Goal: Feedback & Contribution: Submit feedback/report problem

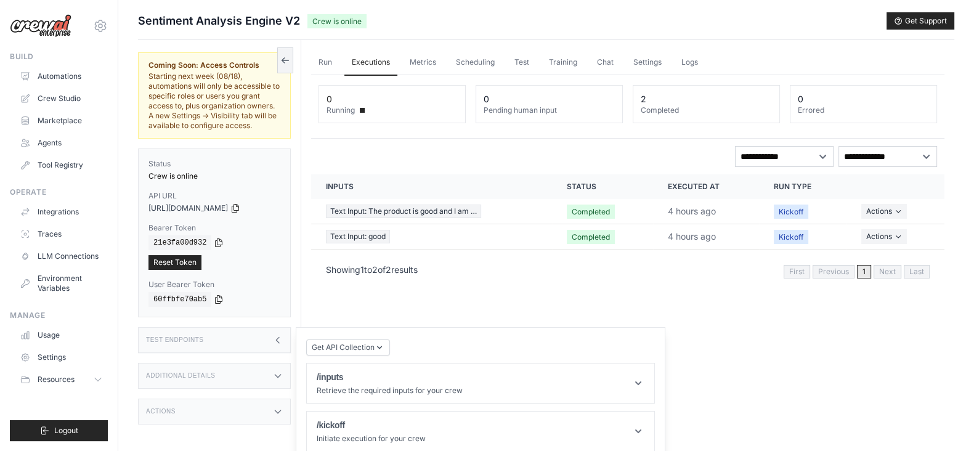
scroll to position [57, 0]
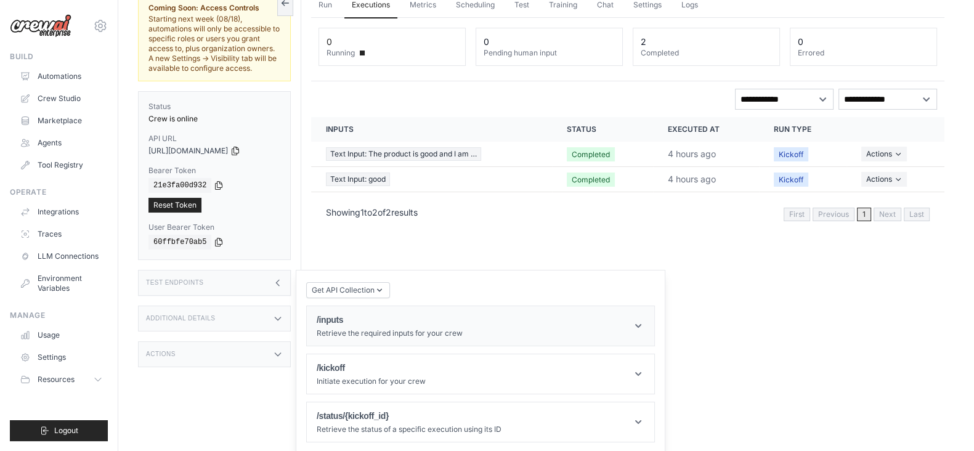
click at [391, 315] on h1 "/inputs" at bounding box center [390, 320] width 146 height 12
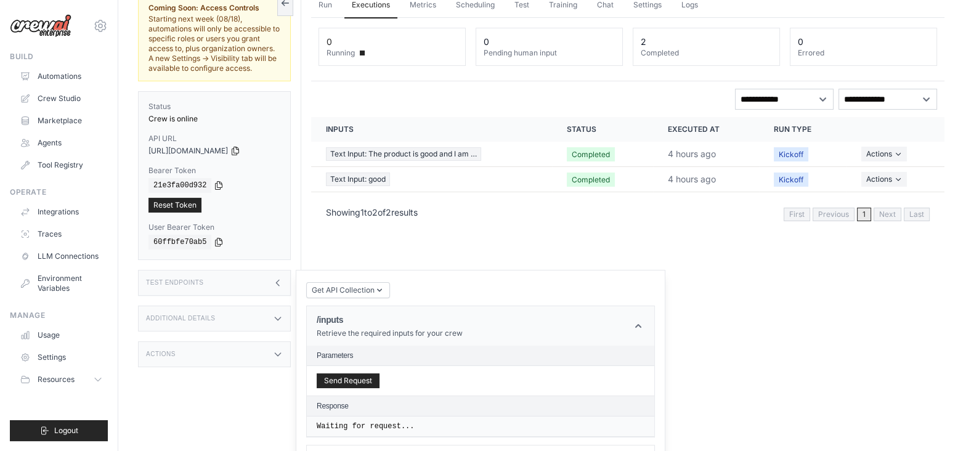
scroll to position [148, 0]
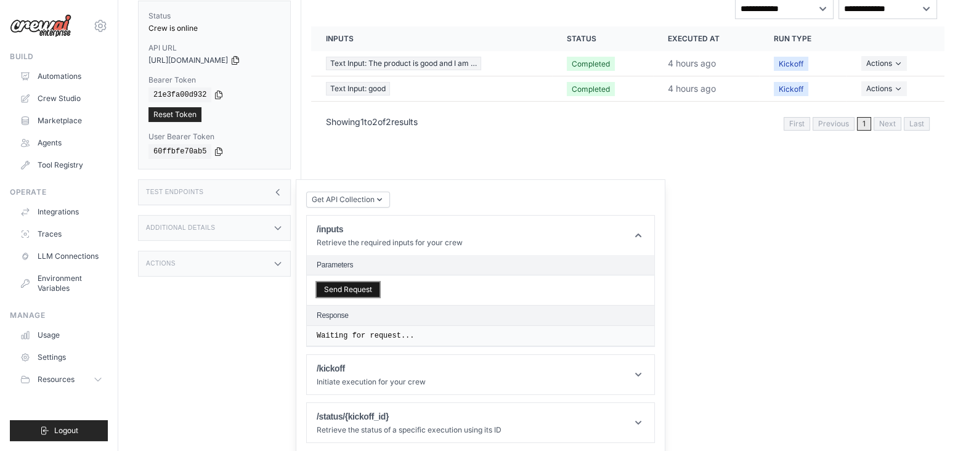
click at [357, 291] on button "Send Request" at bounding box center [348, 289] width 63 height 15
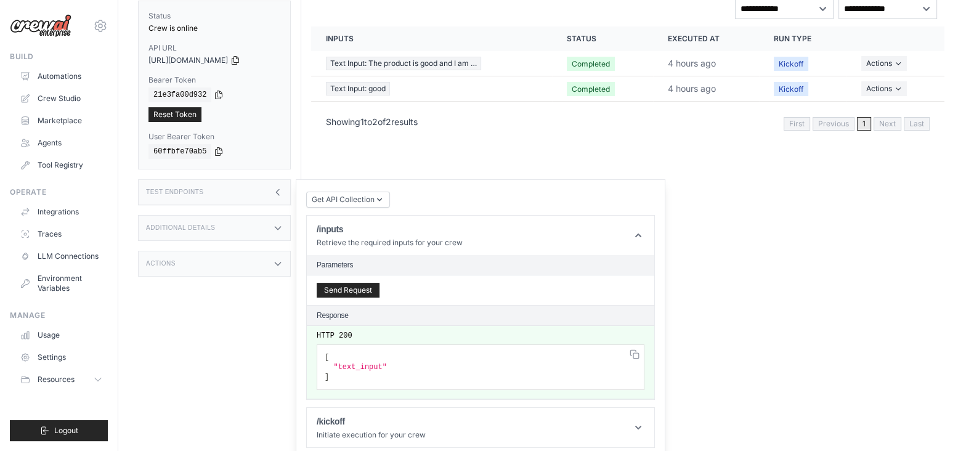
scroll to position [200, 0]
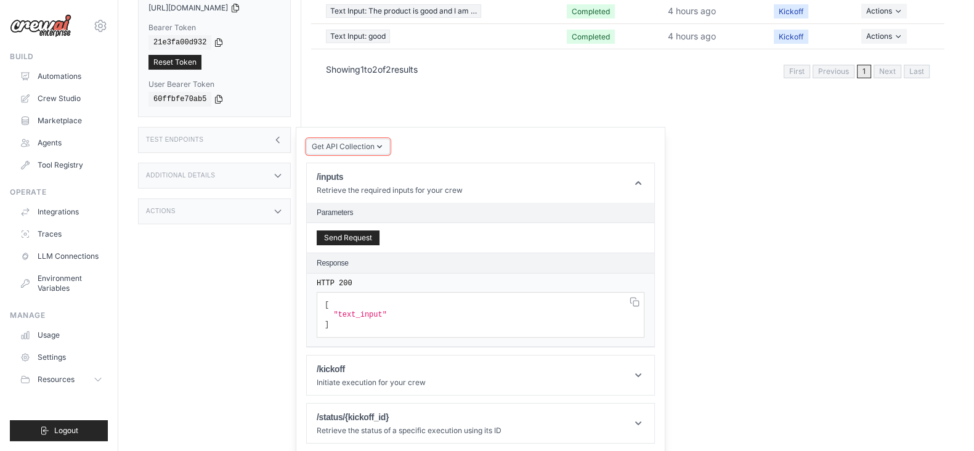
click at [333, 143] on span "Get API Collection" at bounding box center [343, 147] width 63 height 10
click at [426, 366] on header "/kickoff Initiate execution for your crew" at bounding box center [481, 375] width 348 height 39
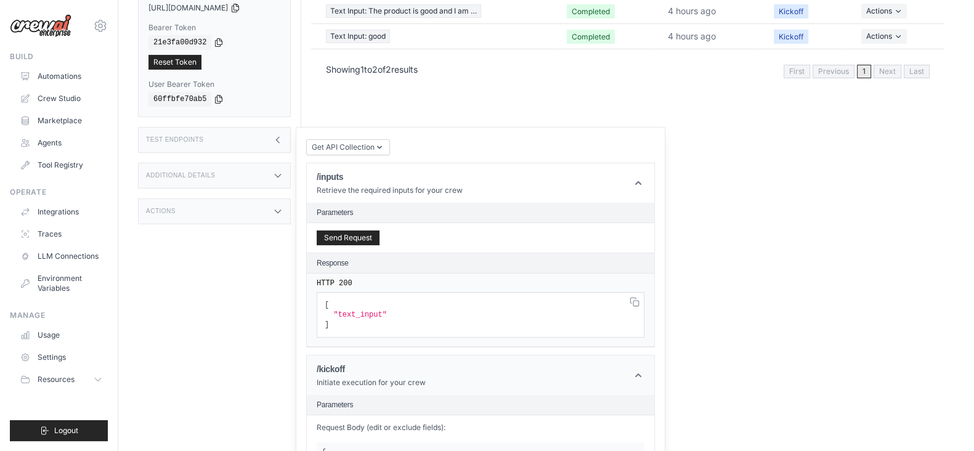
scroll to position [431, 0]
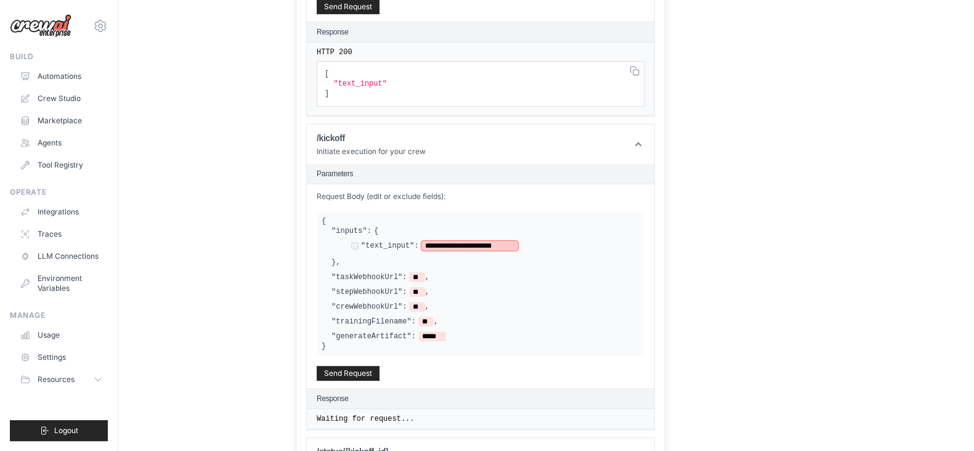
click at [503, 241] on span "**********" at bounding box center [469, 246] width 97 height 10
click at [352, 369] on button "Send Request" at bounding box center [348, 372] width 63 height 15
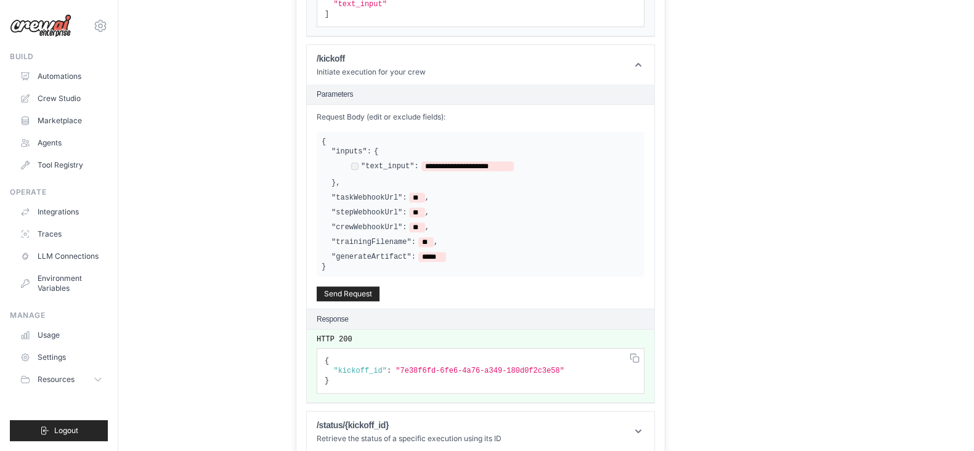
scroll to position [518, 0]
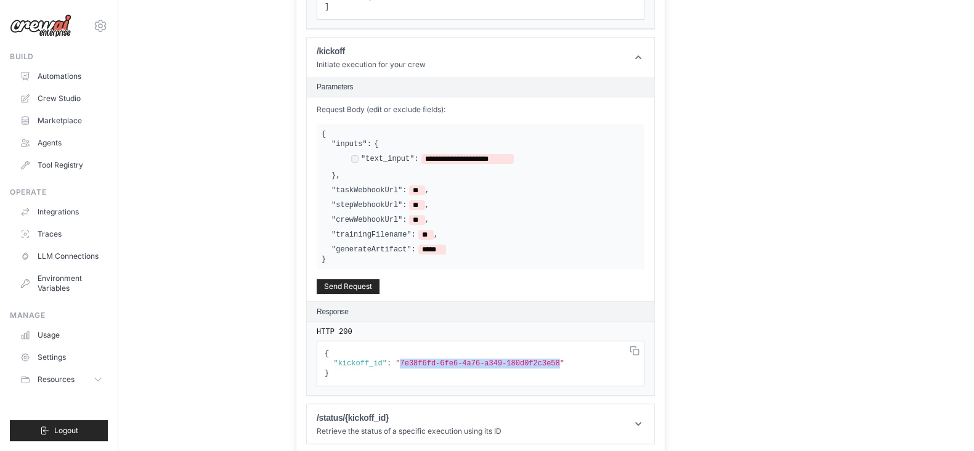
drag, startPoint x: 394, startPoint y: 359, endPoint x: 540, endPoint y: 357, distance: 145.4
click at [540, 359] on span ""7e38f6fd-6fe6-4a76-a349-180d0f2c3e58"" at bounding box center [480, 363] width 169 height 9
copy span "7e38f6fd-6fe6-4a76-a349-180d0f2c3e58"
click at [415, 412] on h1 "/status/{kickoff_id}" at bounding box center [409, 418] width 185 height 12
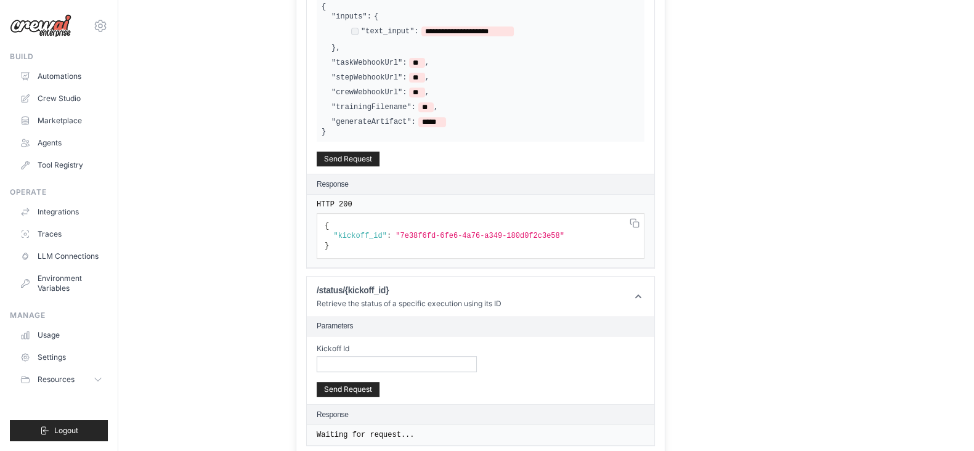
scroll to position [647, 0]
click at [378, 355] on input "Kickoff Id" at bounding box center [397, 363] width 160 height 16
paste input "**********"
type input "**********"
click at [348, 380] on button "Send Request" at bounding box center [348, 387] width 63 height 15
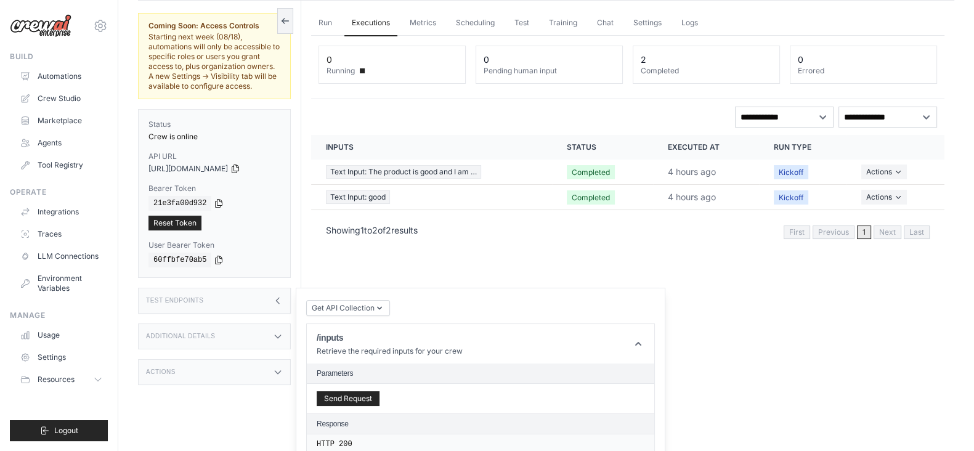
scroll to position [16, 0]
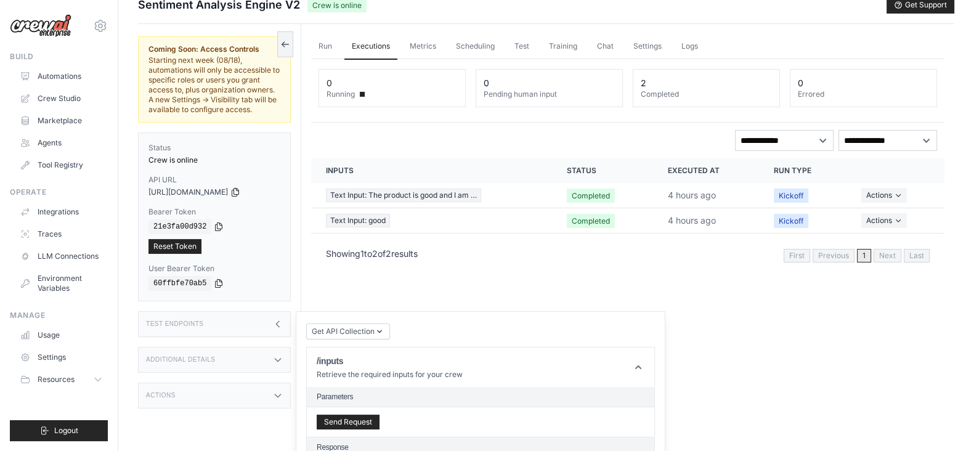
click at [738, 316] on div "Run Executions Metrics Scheduling Test Training Chat Settings Logs 0 Running 0 …" at bounding box center [627, 249] width 653 height 451
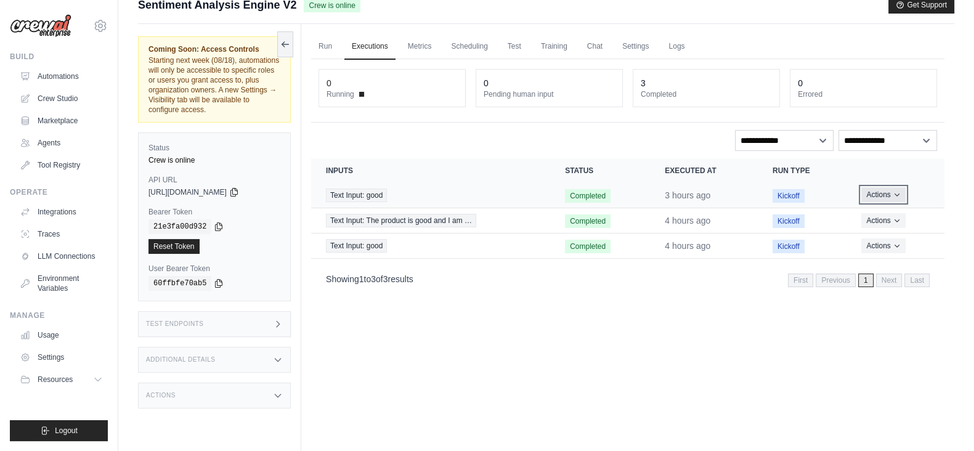
click at [889, 197] on button "Actions" at bounding box center [883, 194] width 44 height 15
click at [884, 210] on link "View Details" at bounding box center [890, 218] width 79 height 20
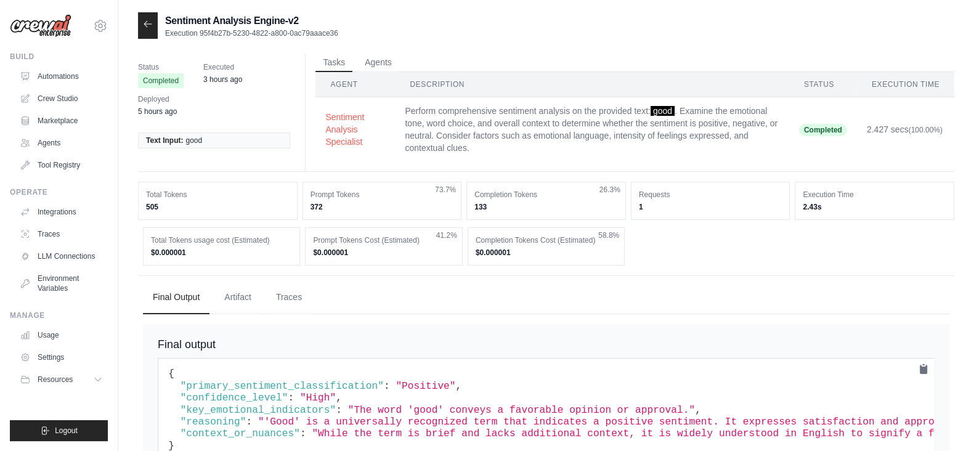
click at [139, 25] on div at bounding box center [148, 25] width 20 height 26
click at [148, 24] on icon at bounding box center [147, 24] width 7 height 6
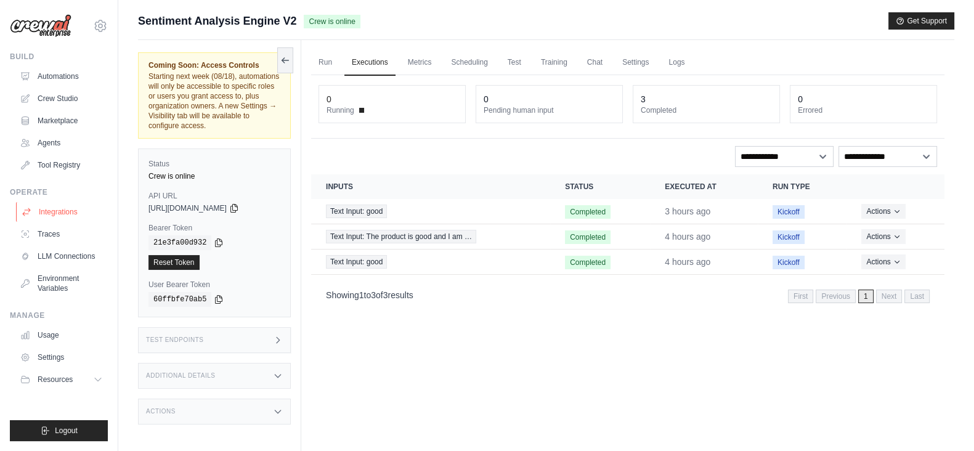
click at [57, 211] on link "Integrations" at bounding box center [62, 212] width 93 height 20
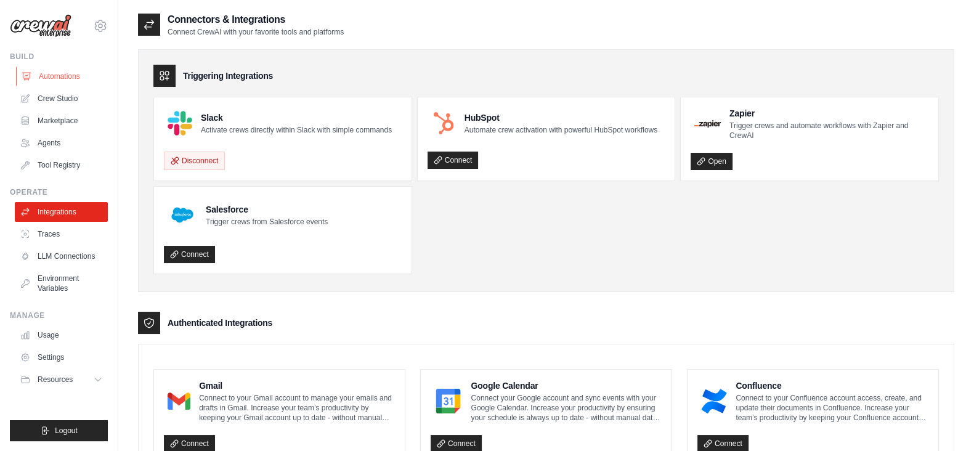
click at [59, 80] on link "Automations" at bounding box center [62, 77] width 93 height 20
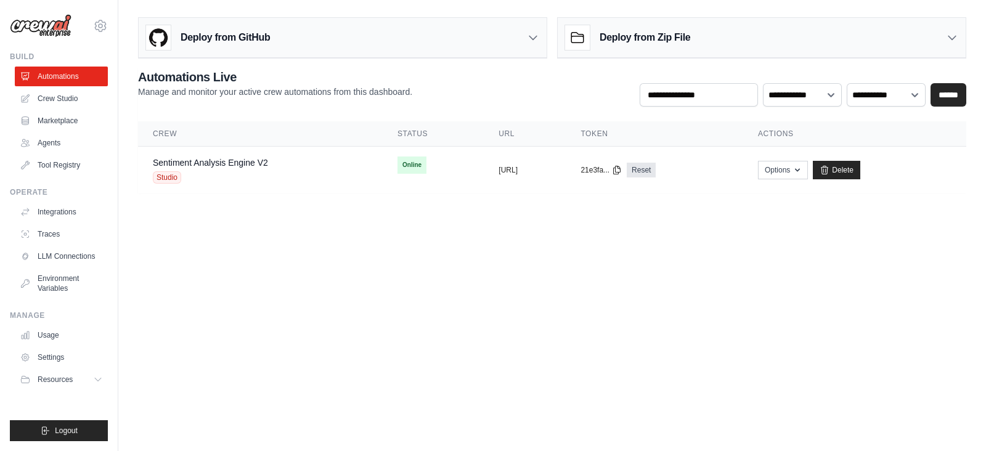
click at [951, 32] on icon at bounding box center [952, 37] width 12 height 12
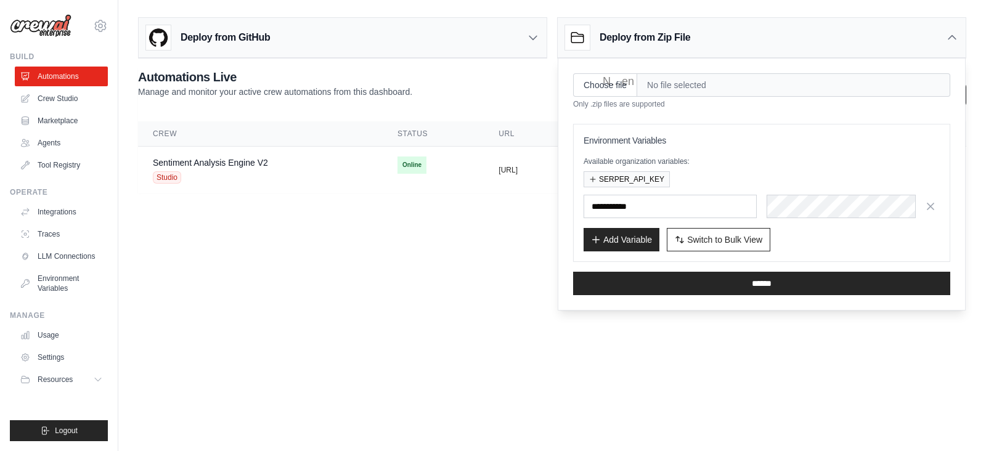
click at [955, 40] on icon at bounding box center [952, 37] width 12 height 12
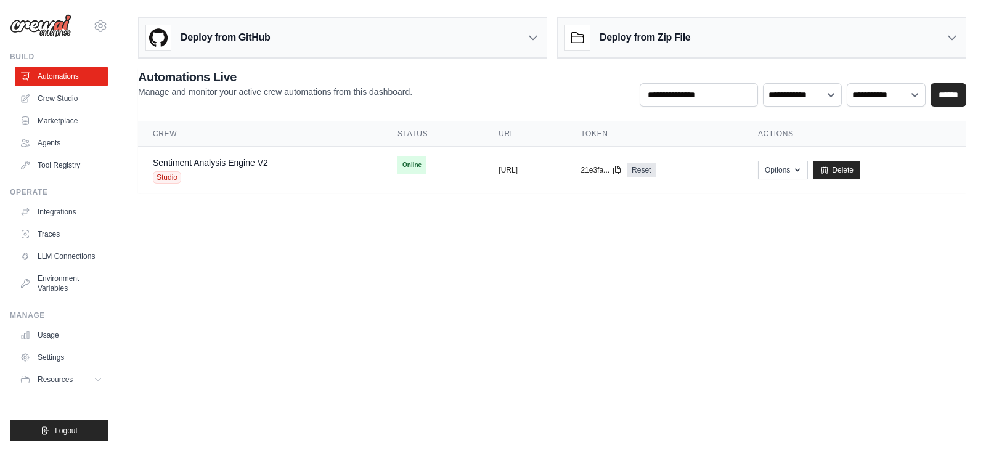
click at [542, 36] on div "Deploy from GitHub" at bounding box center [343, 38] width 408 height 40
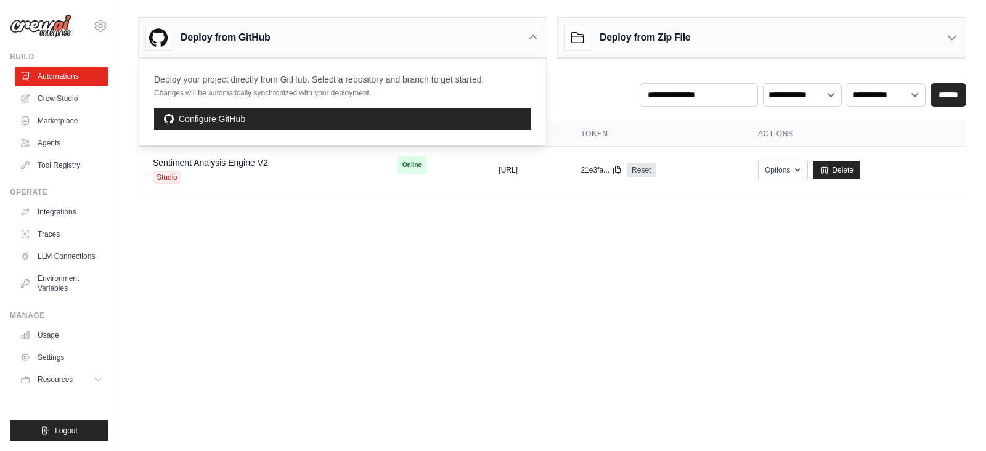
click at [542, 36] on div "Deploy from GitHub" at bounding box center [343, 38] width 408 height 40
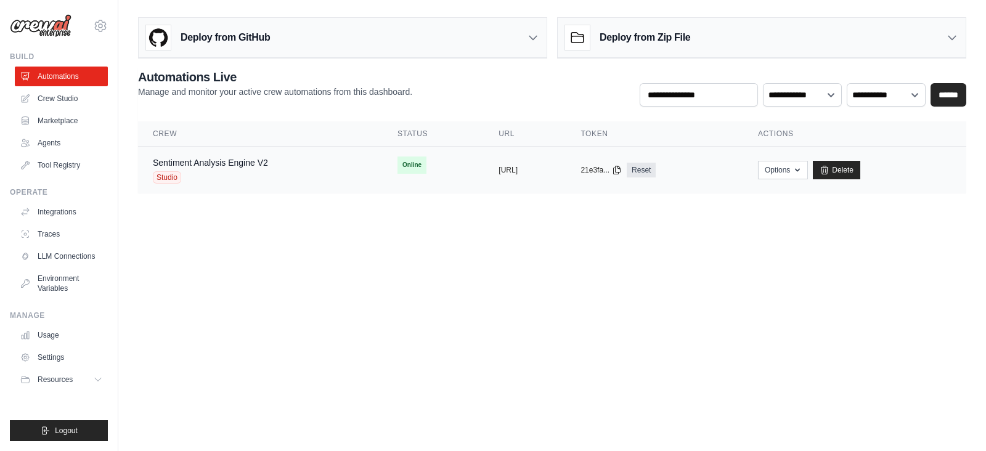
click at [227, 157] on div "Sentiment Analysis Engine V2" at bounding box center [210, 163] width 115 height 12
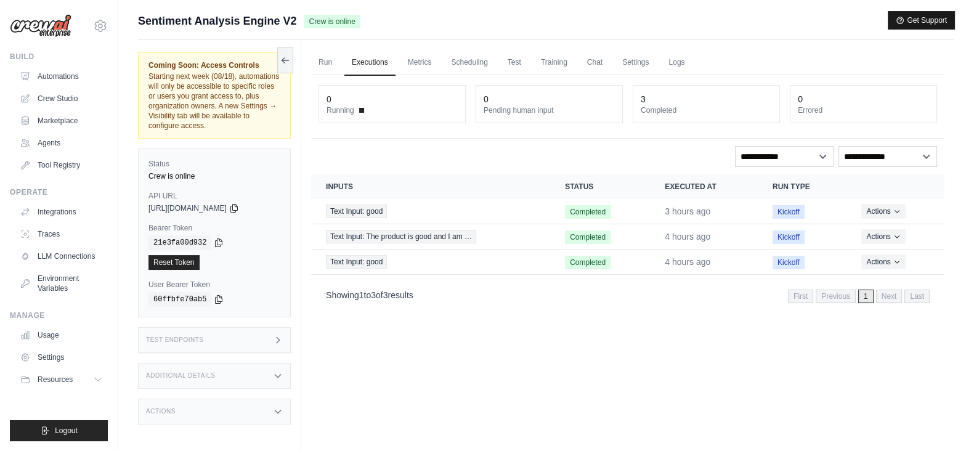
click at [936, 20] on button "Get Support" at bounding box center [922, 20] width 66 height 17
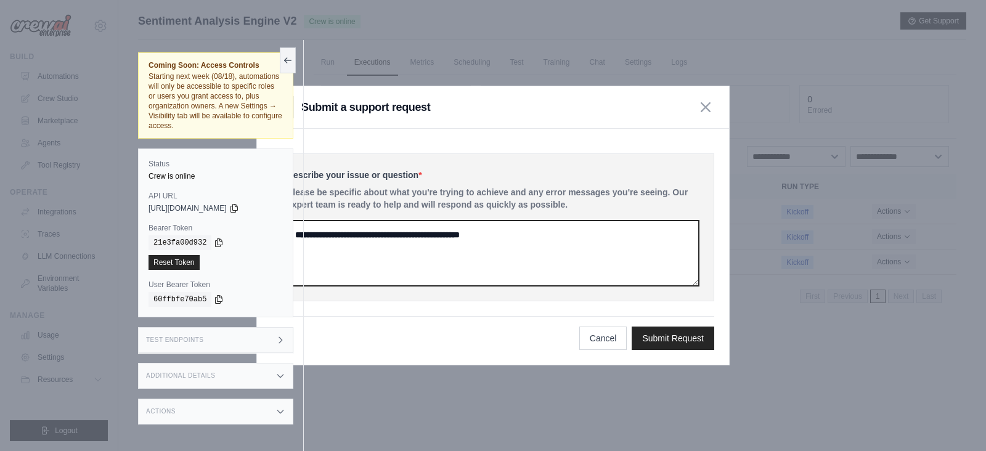
click at [342, 258] on textarea at bounding box center [493, 253] width 412 height 65
click at [352, 256] on textarea at bounding box center [493, 253] width 412 height 65
paste textarea "**********"
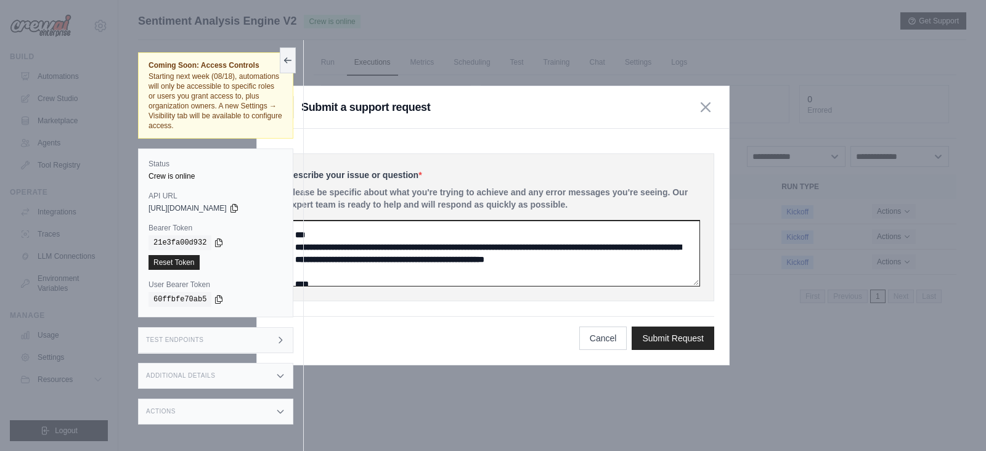
scroll to position [76, 0]
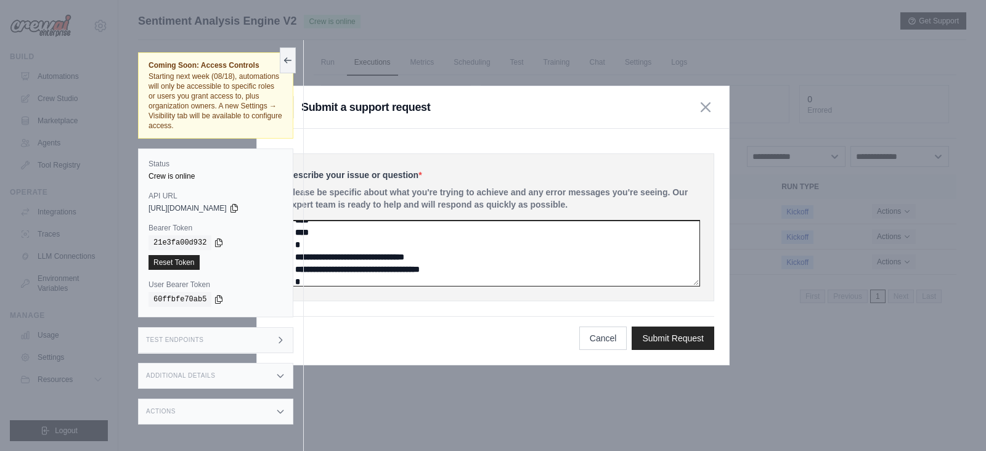
click at [339, 246] on textarea "**********" at bounding box center [493, 253] width 412 height 65
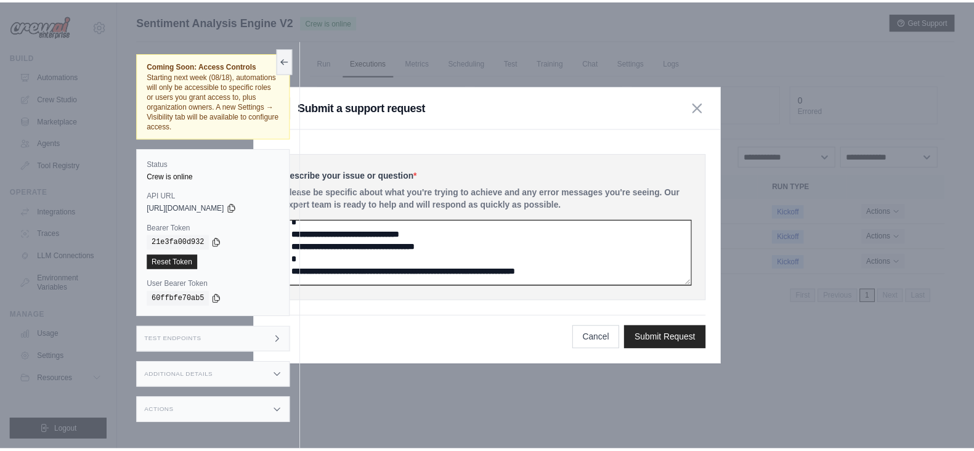
scroll to position [86, 0]
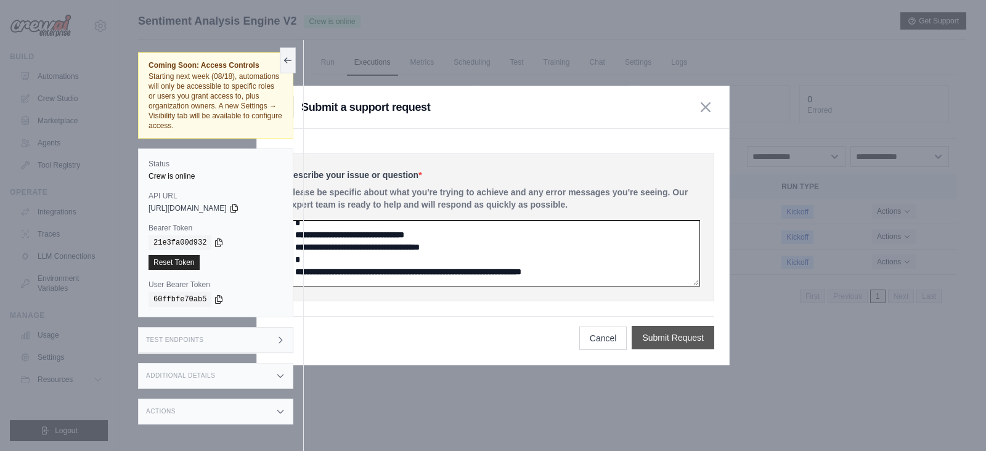
type textarea "**********"
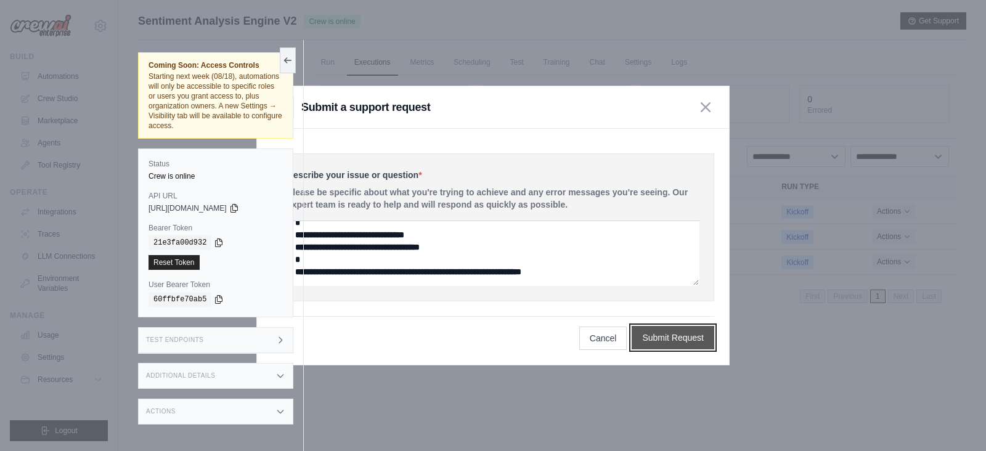
click at [671, 338] on button "Submit Request" at bounding box center [673, 337] width 83 height 23
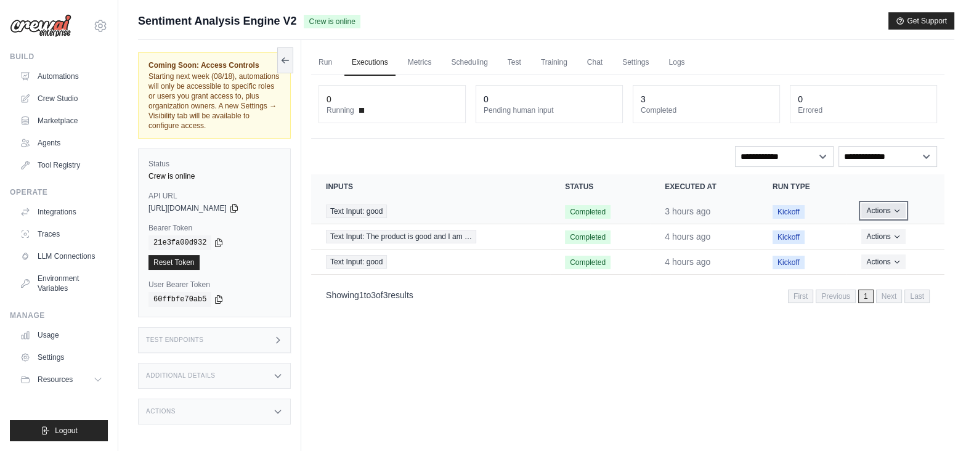
click at [885, 206] on button "Actions" at bounding box center [883, 210] width 44 height 15
click at [871, 252] on button "Delete" at bounding box center [890, 253] width 79 height 20
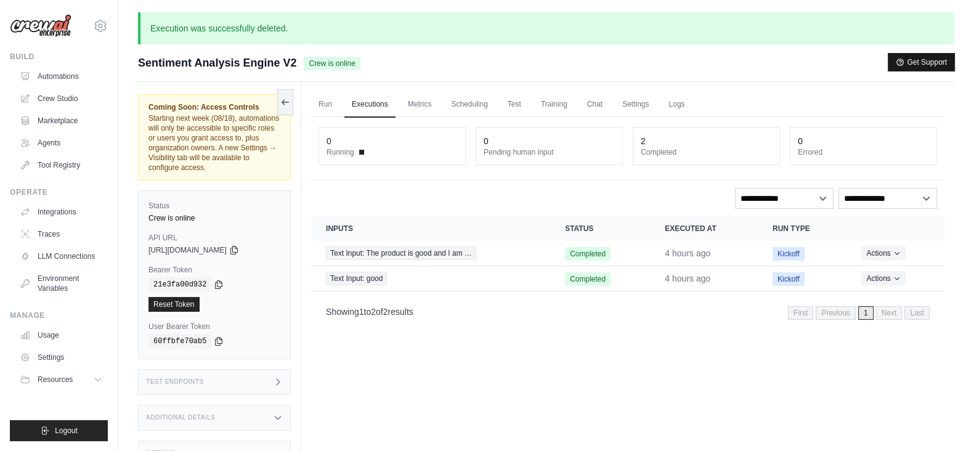
click at [908, 62] on button "Get Support" at bounding box center [922, 62] width 66 height 17
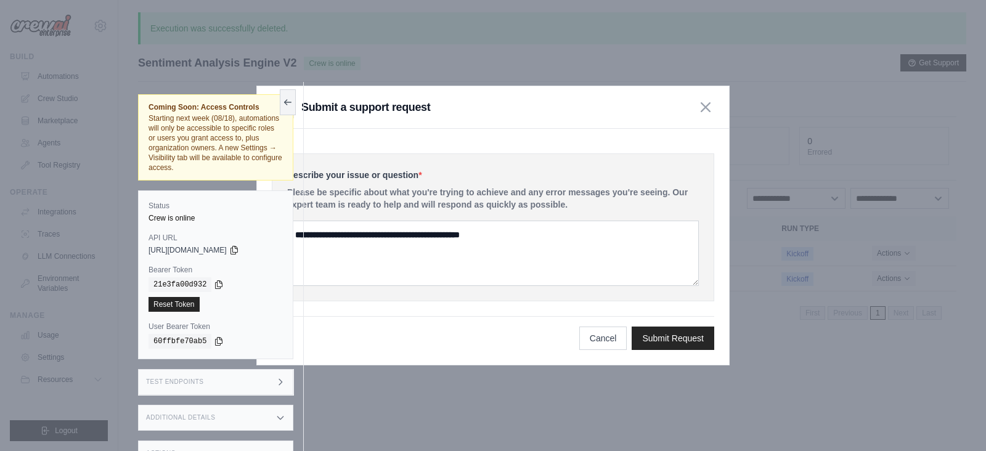
click at [436, 346] on div "Cancel Submit Request" at bounding box center [493, 333] width 442 height 34
click at [712, 110] on button "button" at bounding box center [705, 106] width 17 height 17
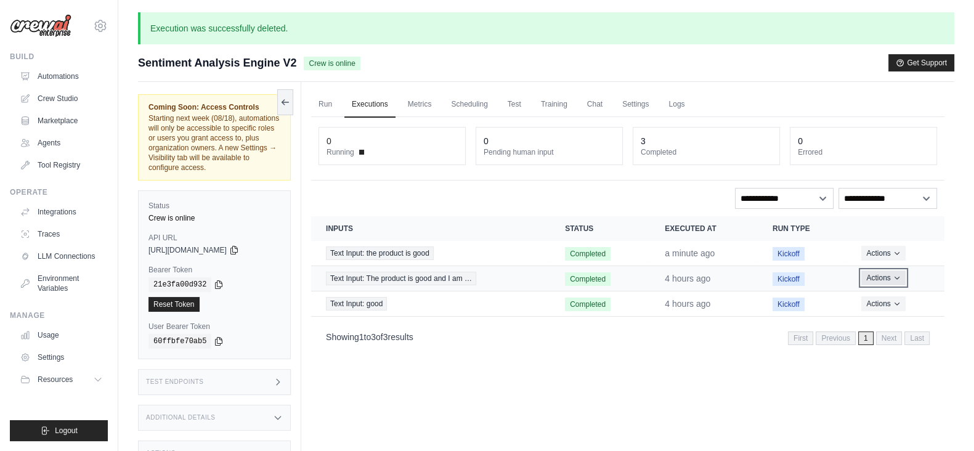
click at [896, 274] on icon "Actions for execution" at bounding box center [897, 277] width 7 height 7
click at [873, 317] on button "Delete" at bounding box center [890, 320] width 79 height 20
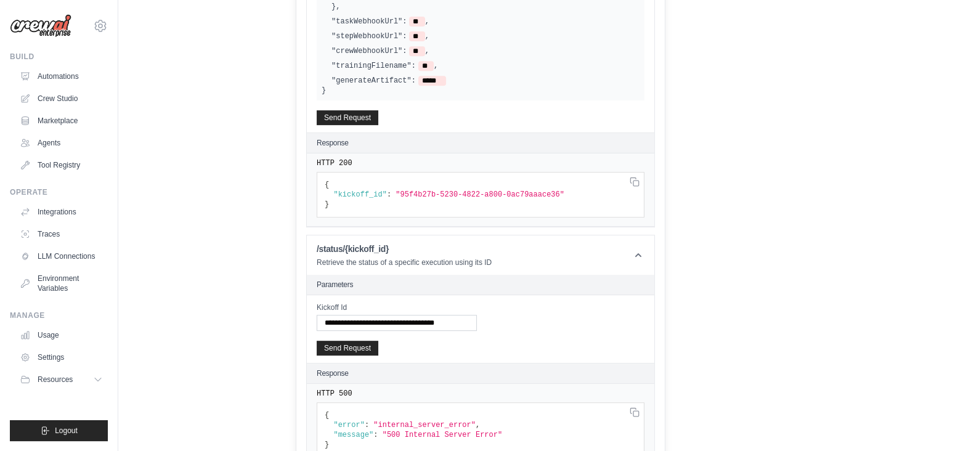
scroll to position [709, 0]
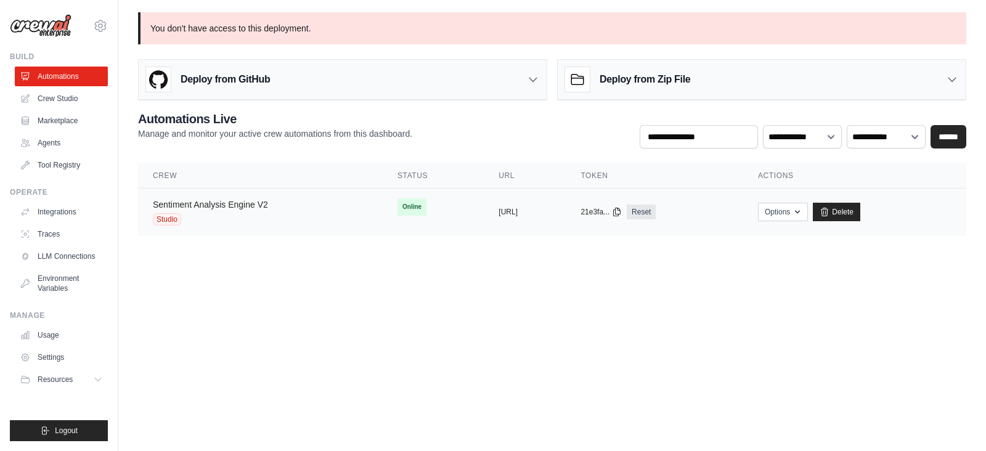
click at [232, 207] on link "Sentiment Analysis Engine V2" at bounding box center [210, 205] width 115 height 10
